Goal: Find specific page/section: Find specific page/section

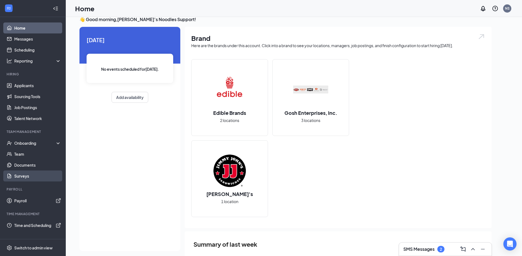
scroll to position [12, 0]
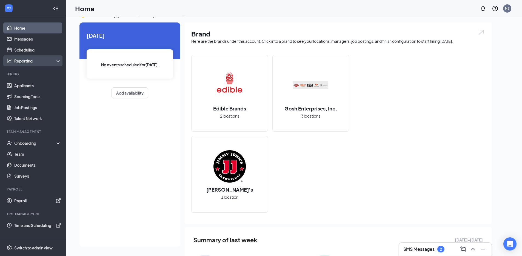
click at [32, 61] on div "Reporting" at bounding box center [37, 60] width 47 height 5
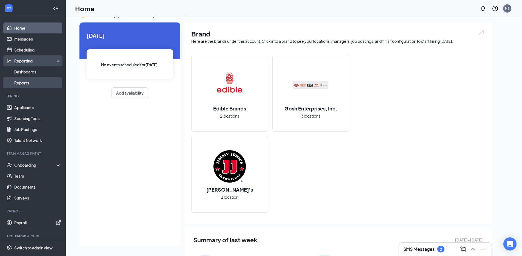
click at [30, 82] on link "Reports" at bounding box center [37, 82] width 47 height 11
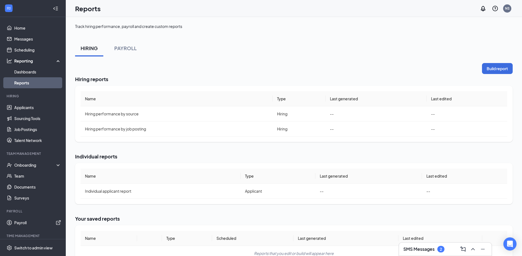
click at [177, 85] on div "Hiring reports Name Type Last generated Last edited Hiring performance by sourc…" at bounding box center [294, 109] width 438 height 66
